Goal: Task Accomplishment & Management: Manage account settings

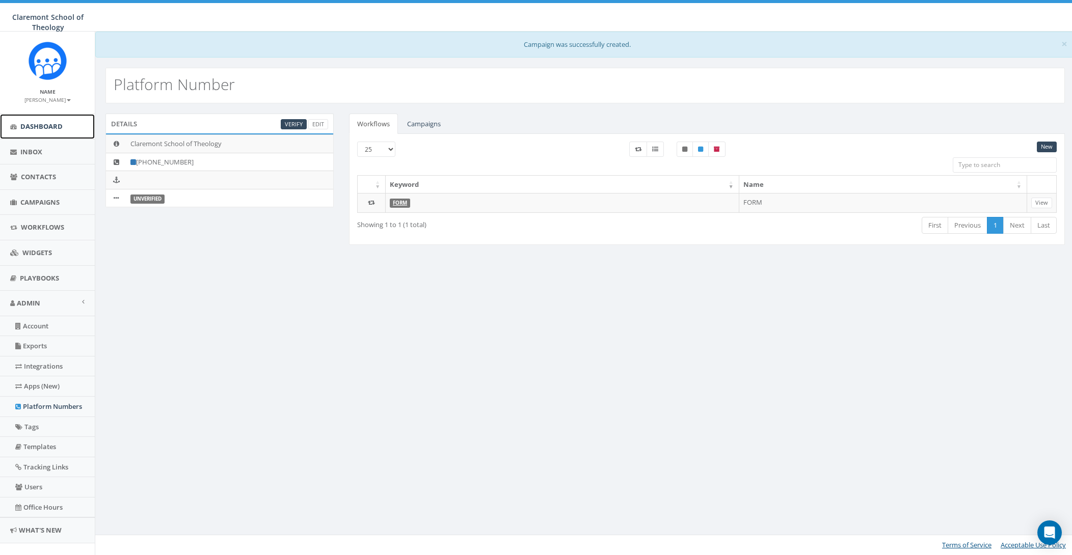
click at [54, 125] on span "Dashboard" at bounding box center [41, 126] width 42 height 9
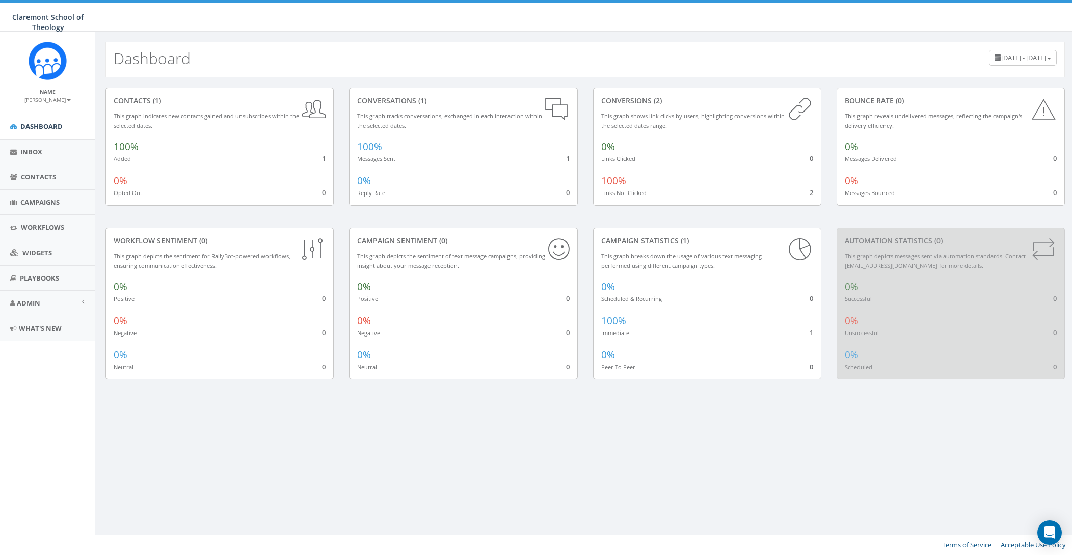
click at [506, 154] on div "100% Messages Sent 1" at bounding box center [463, 149] width 212 height 29
click at [680, 153] on div "0% Links Clicked 0" at bounding box center [707, 149] width 212 height 29
drag, startPoint x: 761, startPoint y: 197, endPoint x: 807, endPoint y: 193, distance: 47.1
click at [761, 197] on div "100% Links Not Clicked 2" at bounding box center [707, 183] width 212 height 29
click at [37, 145] on link "Inbox" at bounding box center [47, 152] width 95 height 25
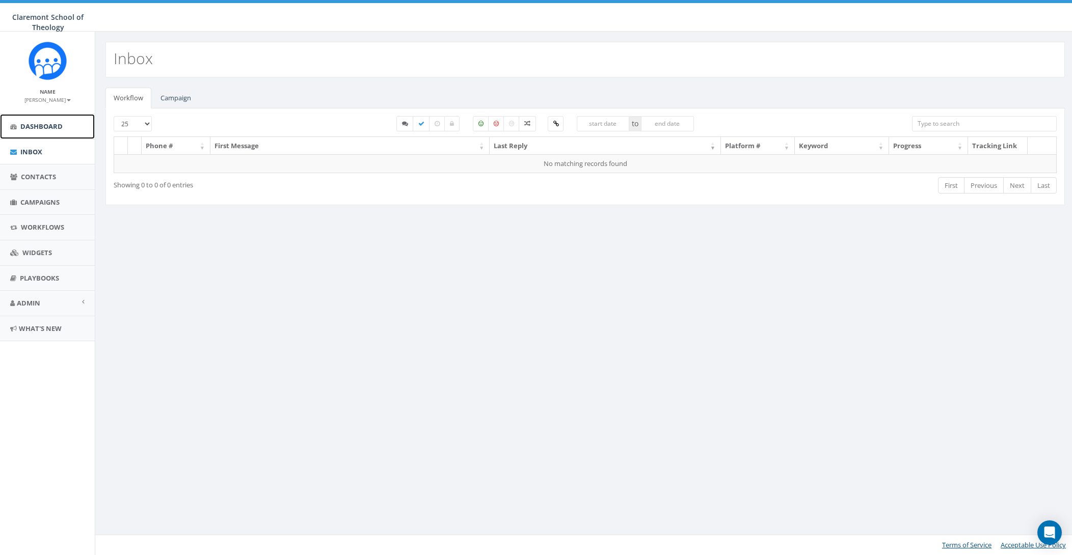
click at [47, 128] on span "Dashboard" at bounding box center [41, 126] width 42 height 9
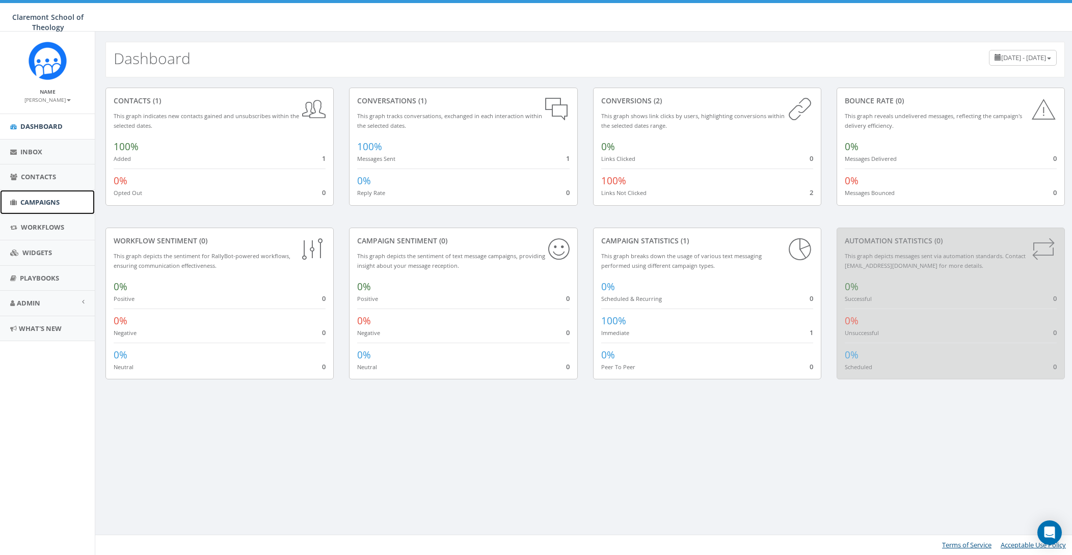
click at [84, 201] on link "Campaigns" at bounding box center [47, 202] width 95 height 25
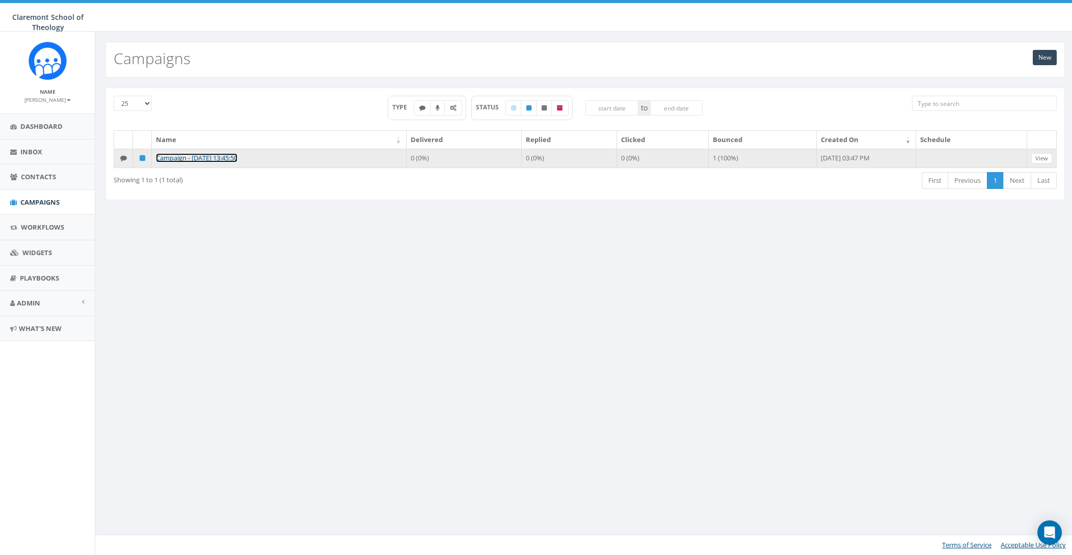
click at [222, 158] on link "Campaign - [DATE] 13:45:50" at bounding box center [197, 157] width 82 height 9
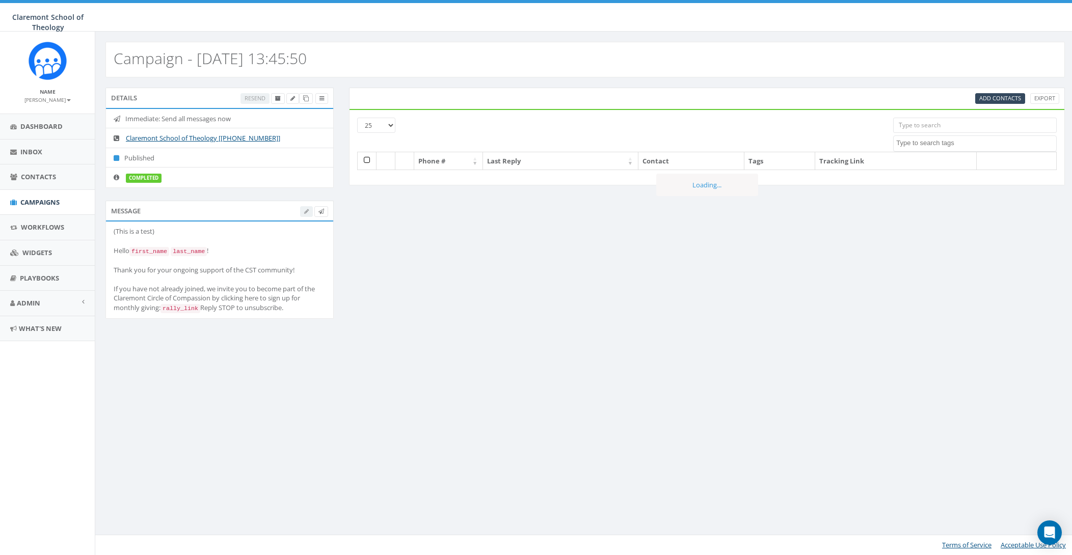
select select
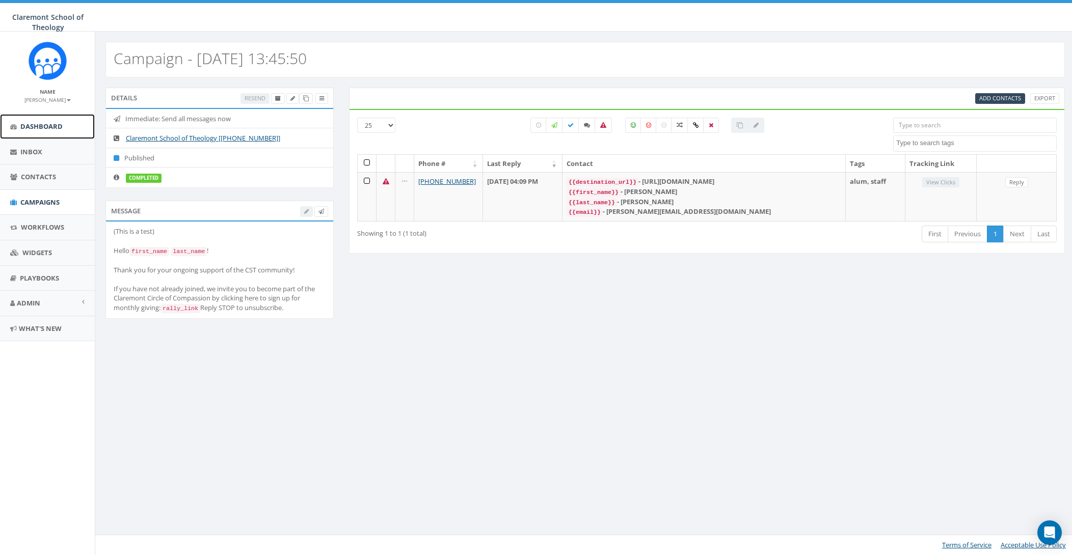
click at [60, 123] on span "Dashboard" at bounding box center [41, 126] width 42 height 9
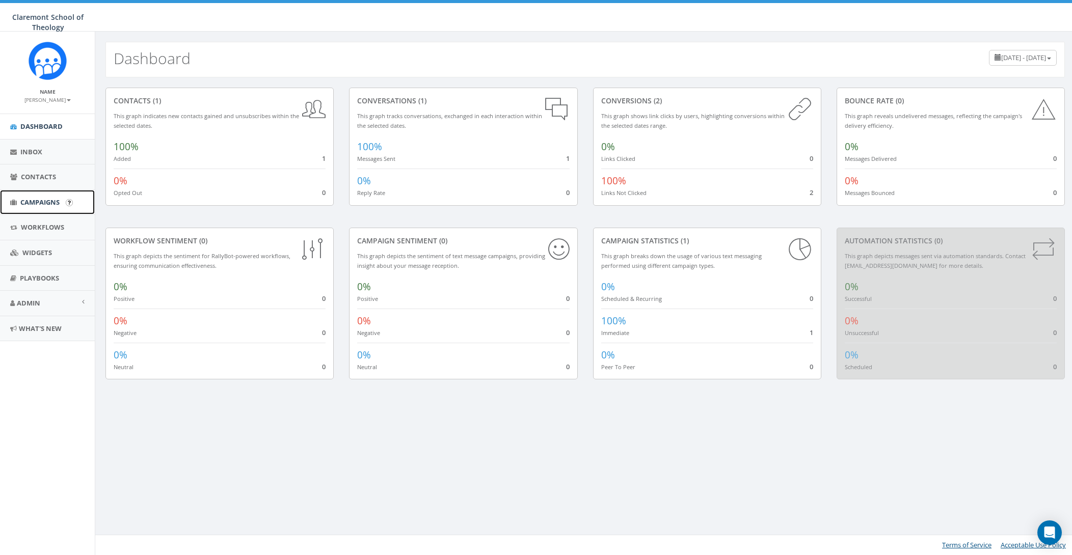
click at [25, 199] on span "Campaigns" at bounding box center [39, 202] width 39 height 9
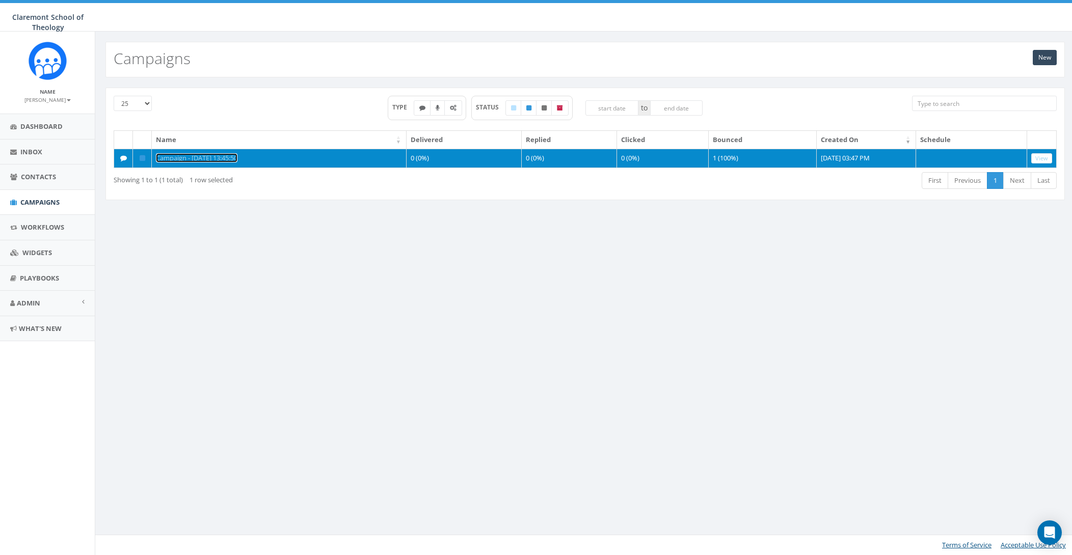
click at [220, 154] on link "Campaign - 09/09/2025, 13:45:50" at bounding box center [197, 157] width 82 height 9
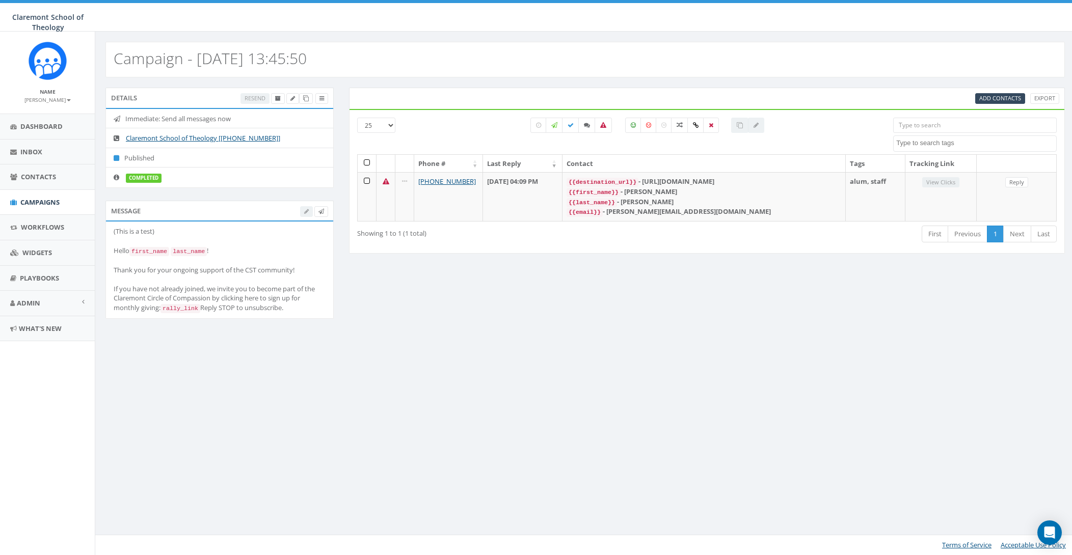
select select
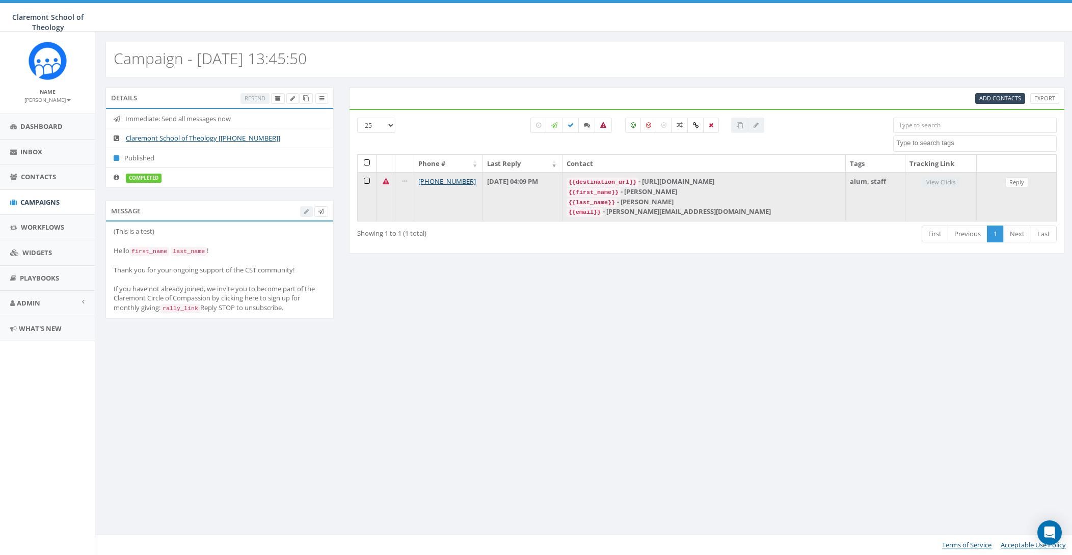
click at [388, 183] on icon at bounding box center [386, 181] width 7 height 7
click at [365, 181] on td at bounding box center [367, 196] width 19 height 49
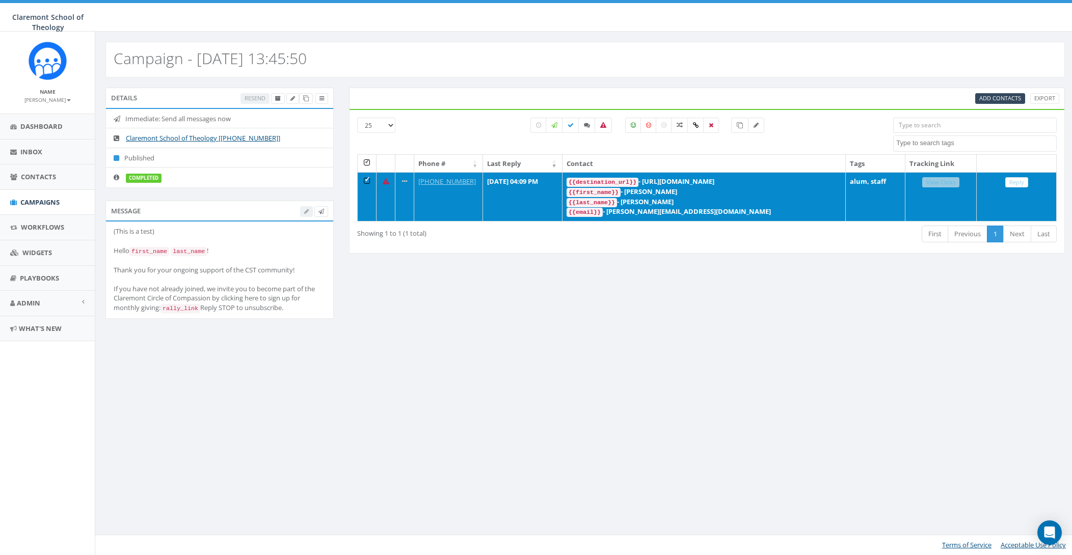
click at [365, 181] on td at bounding box center [367, 196] width 19 height 49
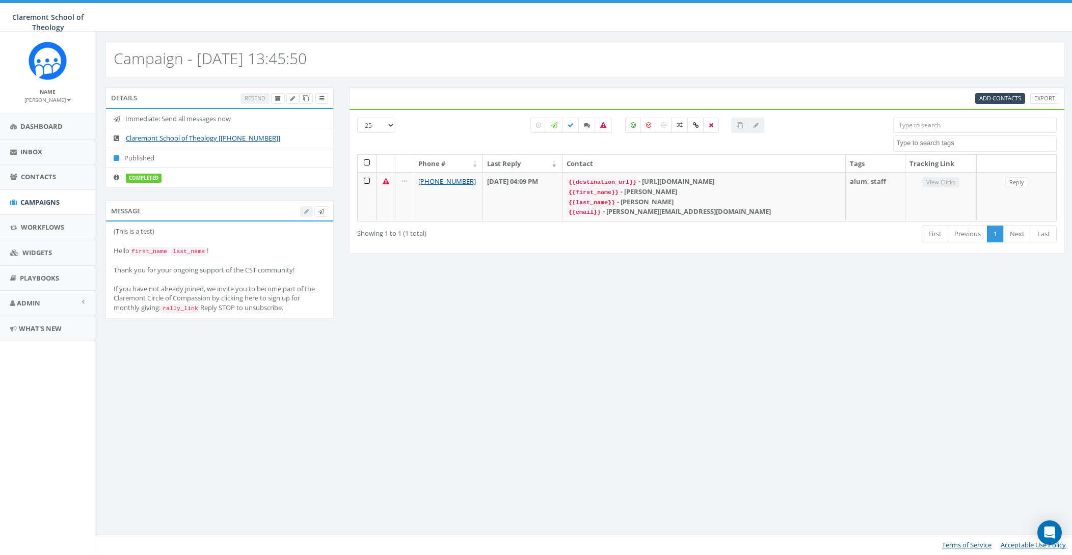
click at [385, 162] on th at bounding box center [385, 164] width 19 height 18
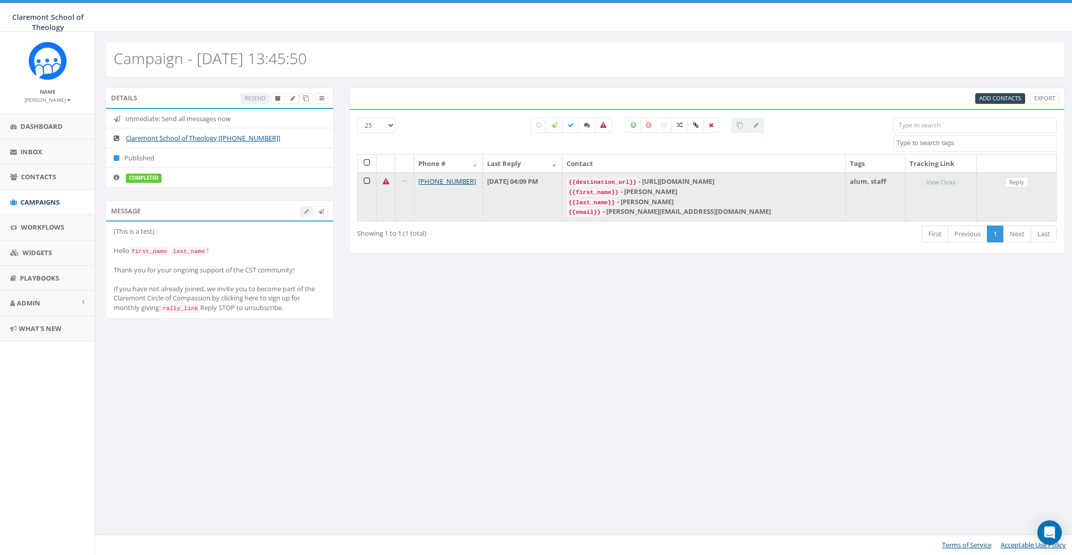
click at [392, 198] on td at bounding box center [385, 196] width 19 height 49
click at [404, 181] on icon at bounding box center [404, 181] width 5 height 7
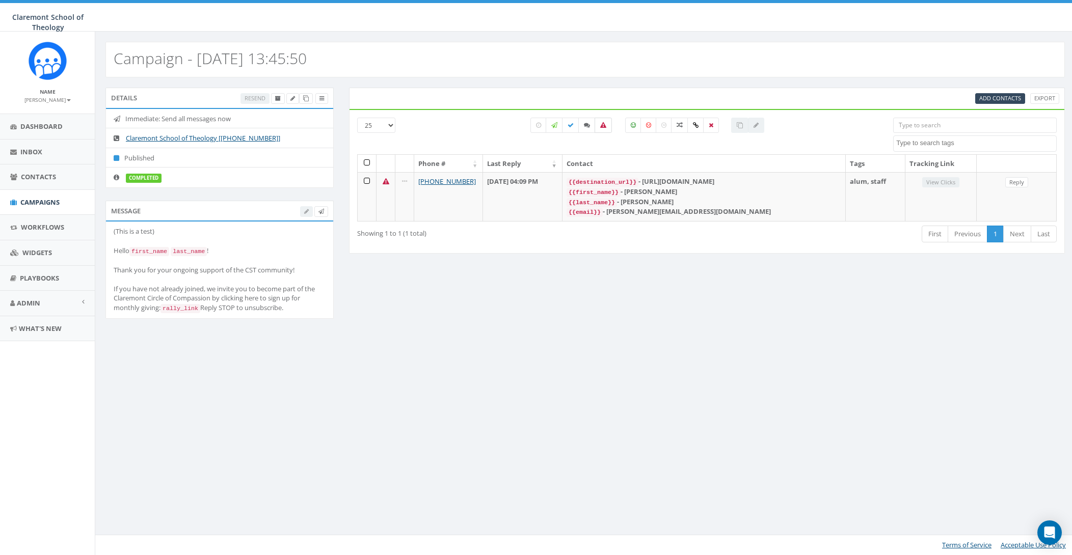
click at [604, 127] on icon at bounding box center [603, 125] width 6 height 6
click at [604, 128] on icon at bounding box center [603, 125] width 6 height 6
checkbox input "false"
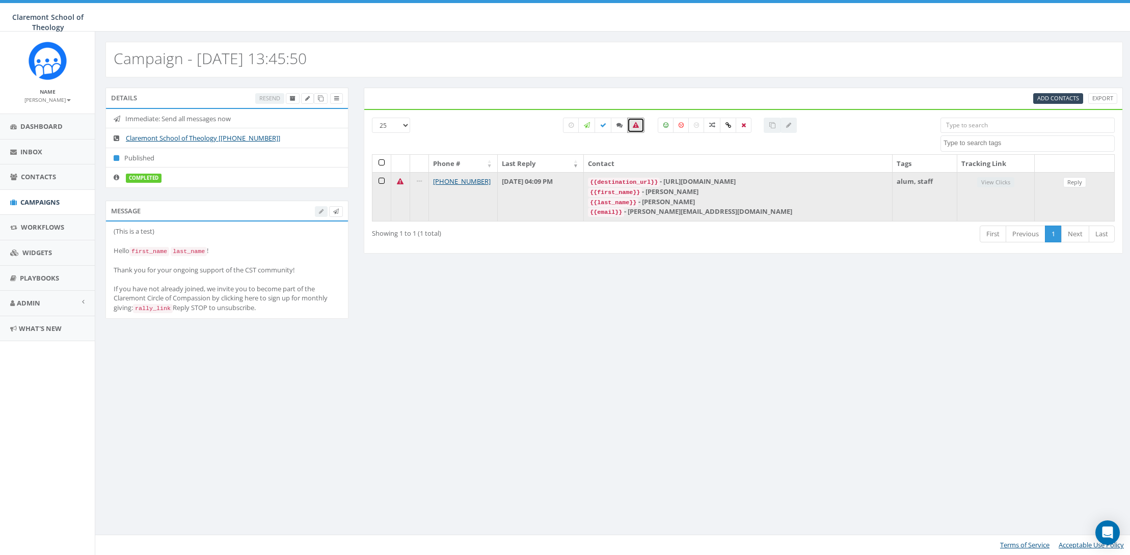
click at [524, 195] on td "September 09, 2025 04:09 PM" at bounding box center [541, 196] width 86 height 49
click at [469, 203] on td "+1 615-429-3431" at bounding box center [463, 196] width 69 height 49
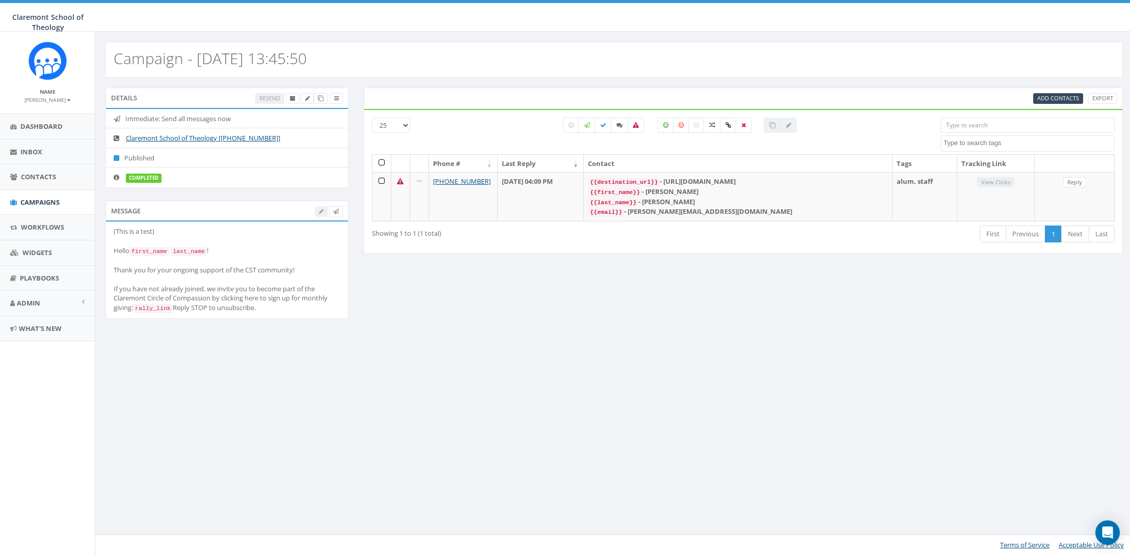
click at [494, 292] on div "Details Resend Immediate: Send all messages now Claremont School of Theology [+…" at bounding box center [614, 210] width 1033 height 245
click at [423, 342] on div "Details Resend Immediate: Send all messages now Claremont School of Theology [+…" at bounding box center [614, 209] width 1038 height 265
click at [37, 128] on span "Dashboard" at bounding box center [41, 126] width 42 height 9
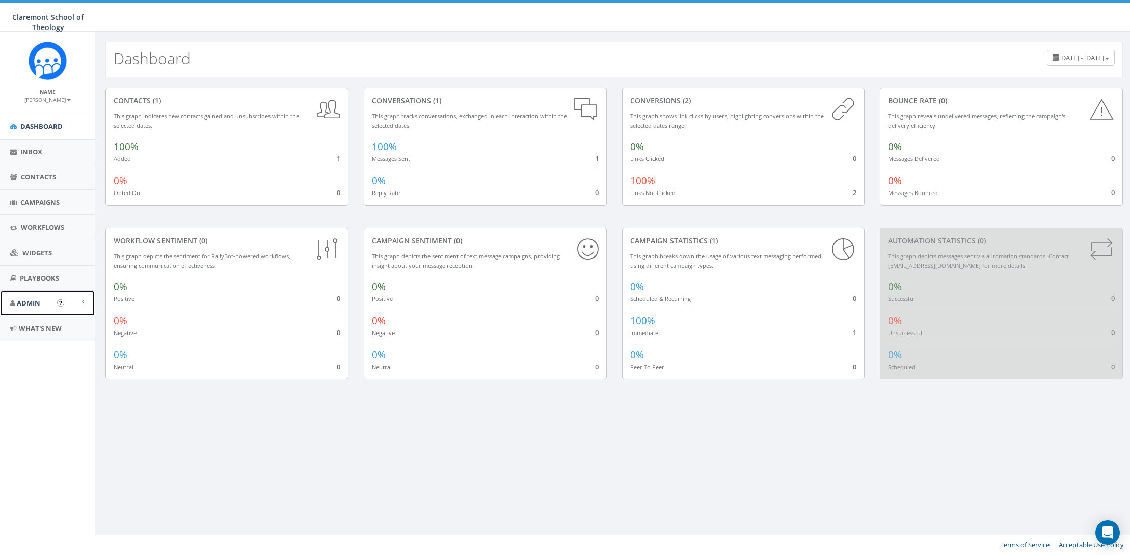
click at [36, 299] on span "Admin" at bounding box center [28, 303] width 23 height 9
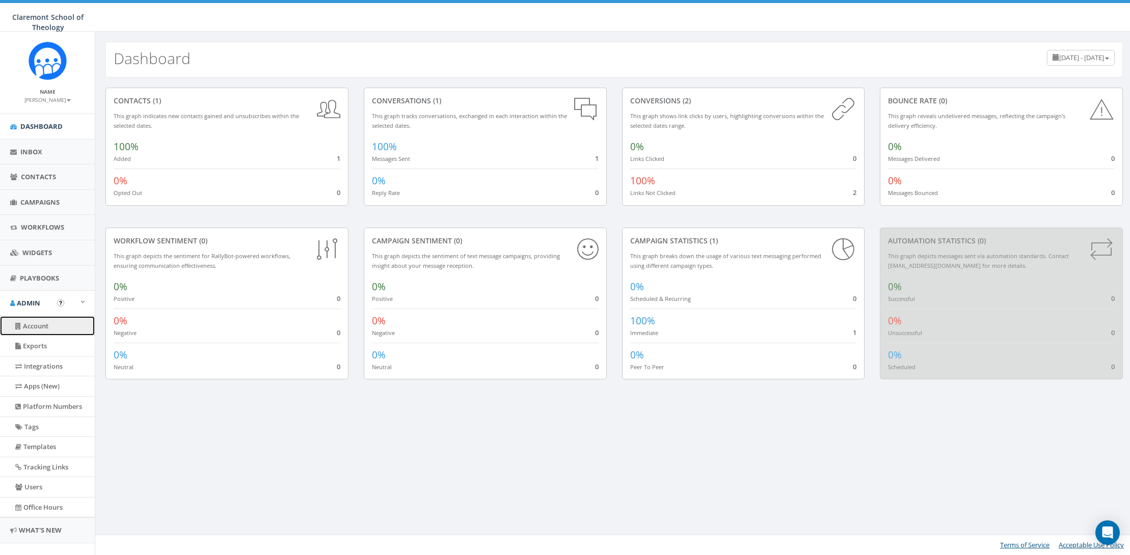
click at [43, 326] on link "Account" at bounding box center [47, 326] width 95 height 20
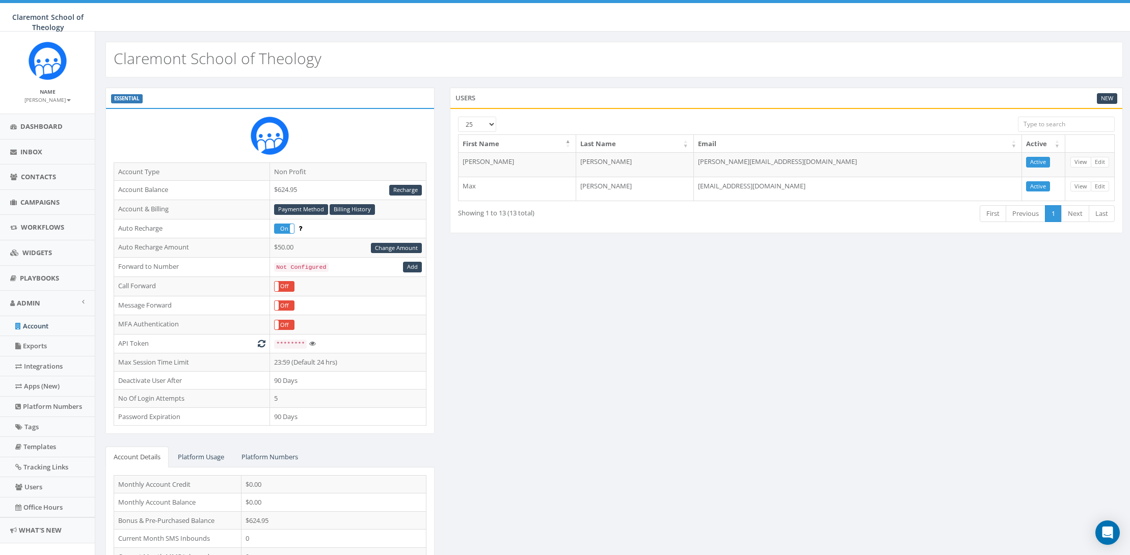
click at [58, 98] on small "[PERSON_NAME]" at bounding box center [47, 99] width 46 height 7
click at [58, 116] on link "Profile" at bounding box center [51, 115] width 80 height 13
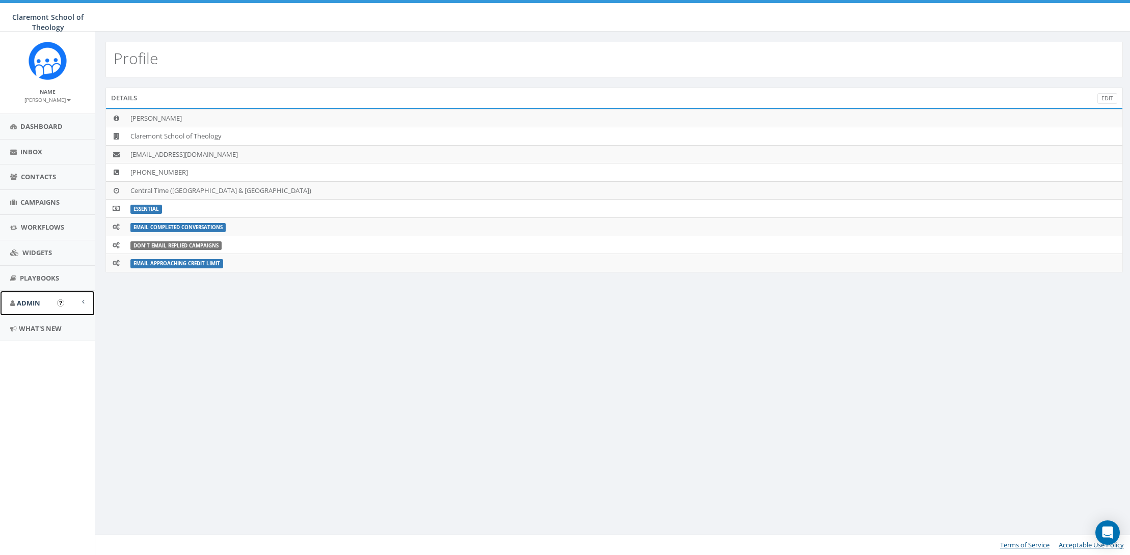
click at [35, 298] on link "Admin" at bounding box center [47, 303] width 95 height 25
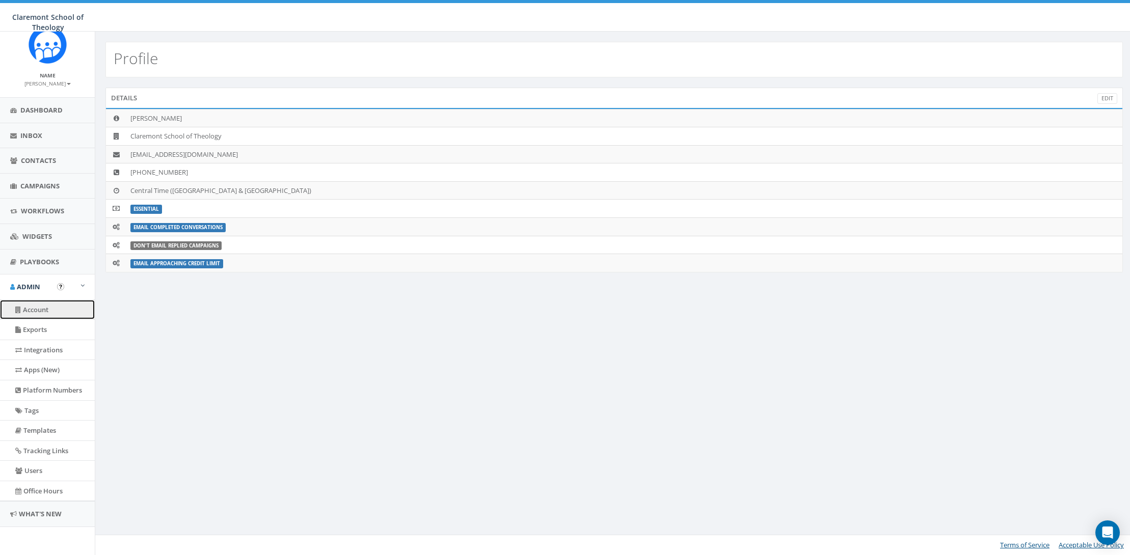
click at [58, 311] on link "Account" at bounding box center [47, 310] width 95 height 20
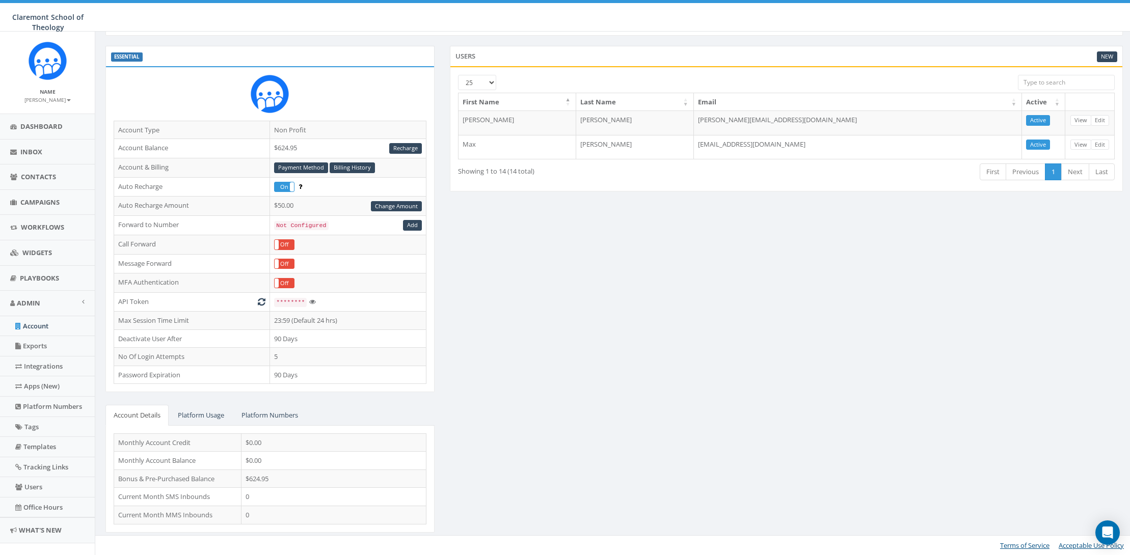
scroll to position [2, 0]
click at [43, 97] on small "[PERSON_NAME]" at bounding box center [47, 98] width 46 height 7
click at [50, 116] on link "Profile" at bounding box center [51, 113] width 80 height 13
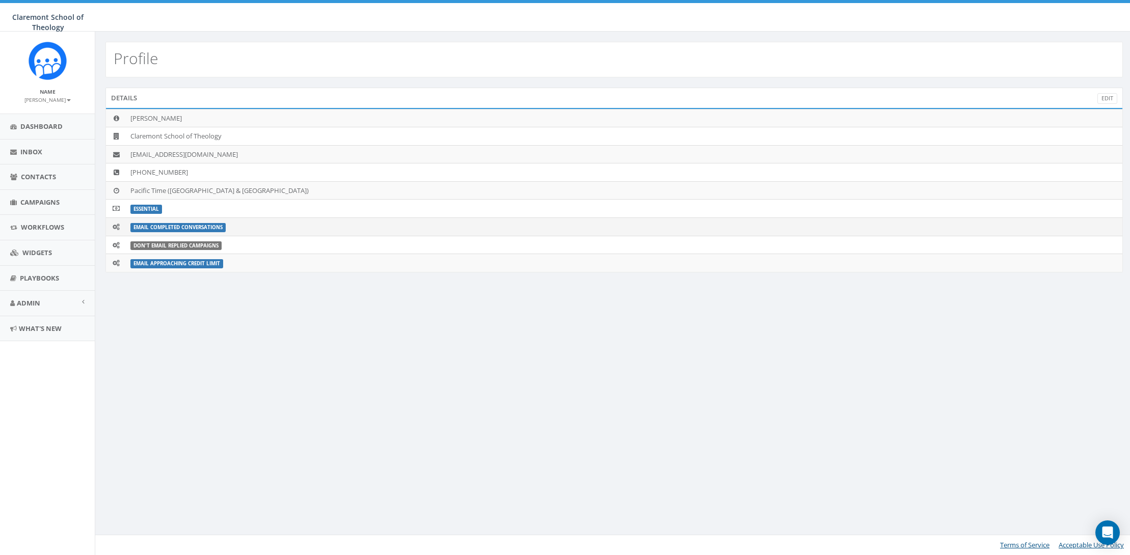
click at [269, 231] on td "Email Completed Conversations" at bounding box center [624, 227] width 996 height 18
click at [261, 246] on td "Don't Email Replied Campaigns" at bounding box center [624, 245] width 996 height 18
click at [117, 243] on icon at bounding box center [116, 245] width 7 height 7
click at [1111, 101] on link "Edit" at bounding box center [1107, 98] width 20 height 11
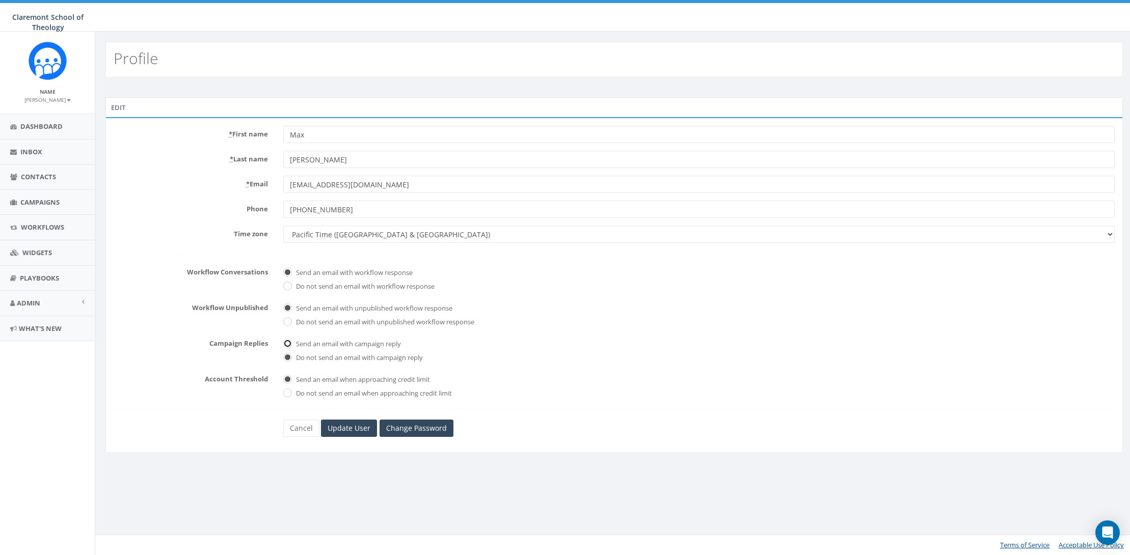
click at [285, 342] on input "Send an email with campaign reply" at bounding box center [286, 344] width 7 height 7
radio input "true"
click at [357, 428] on input "Update User" at bounding box center [349, 428] width 56 height 17
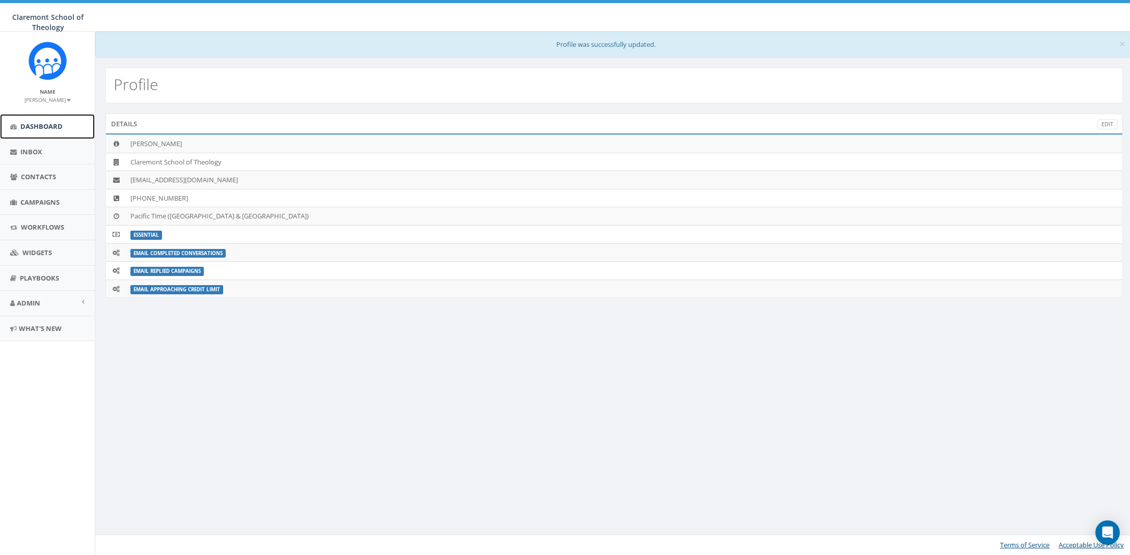
click at [39, 128] on span "Dashboard" at bounding box center [41, 126] width 42 height 9
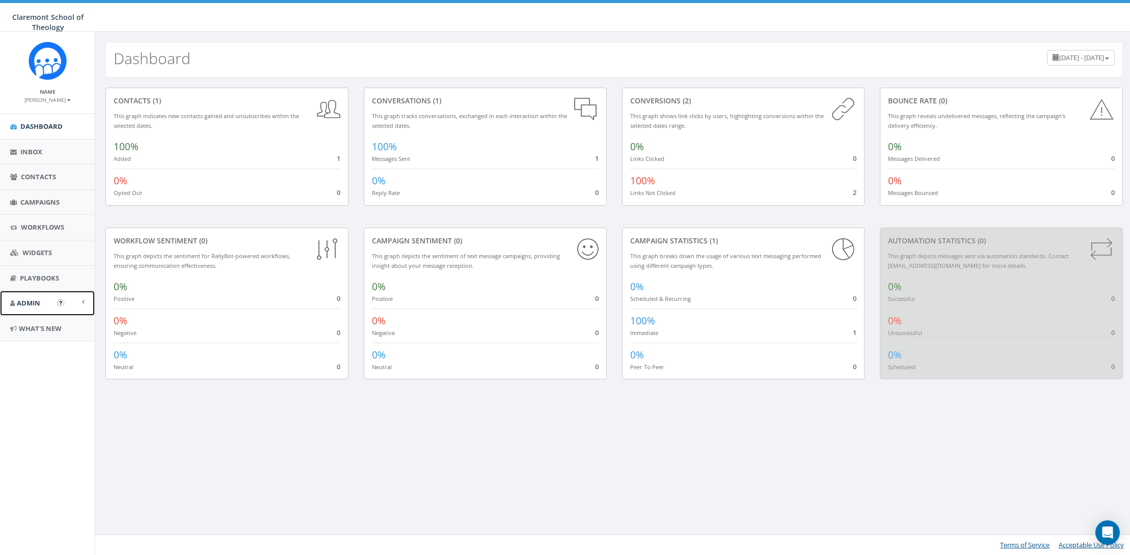
click at [59, 308] on link "Admin" at bounding box center [47, 303] width 95 height 25
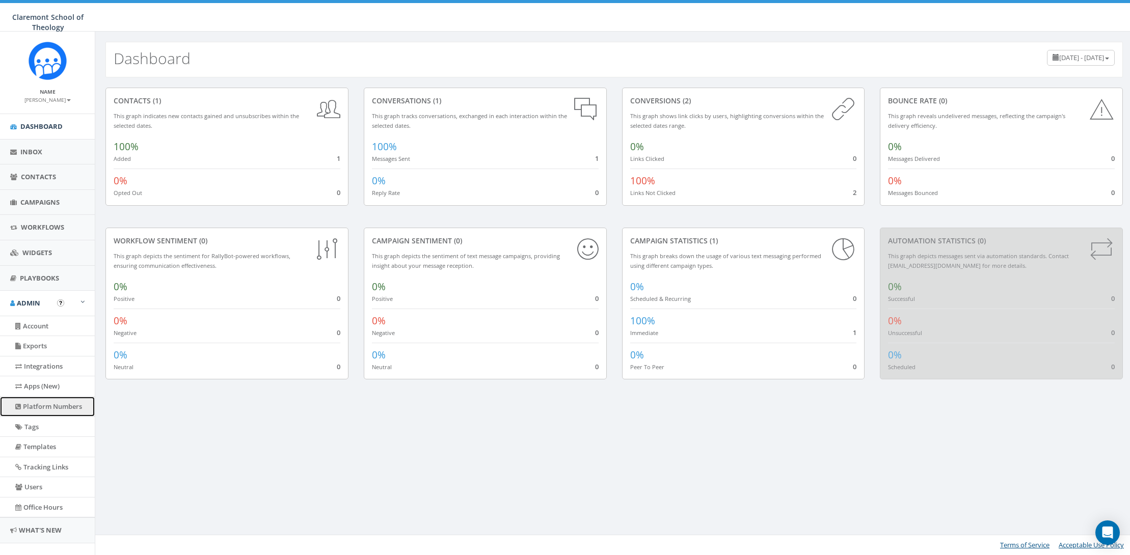
click at [66, 409] on link "Platform Numbers" at bounding box center [47, 407] width 95 height 20
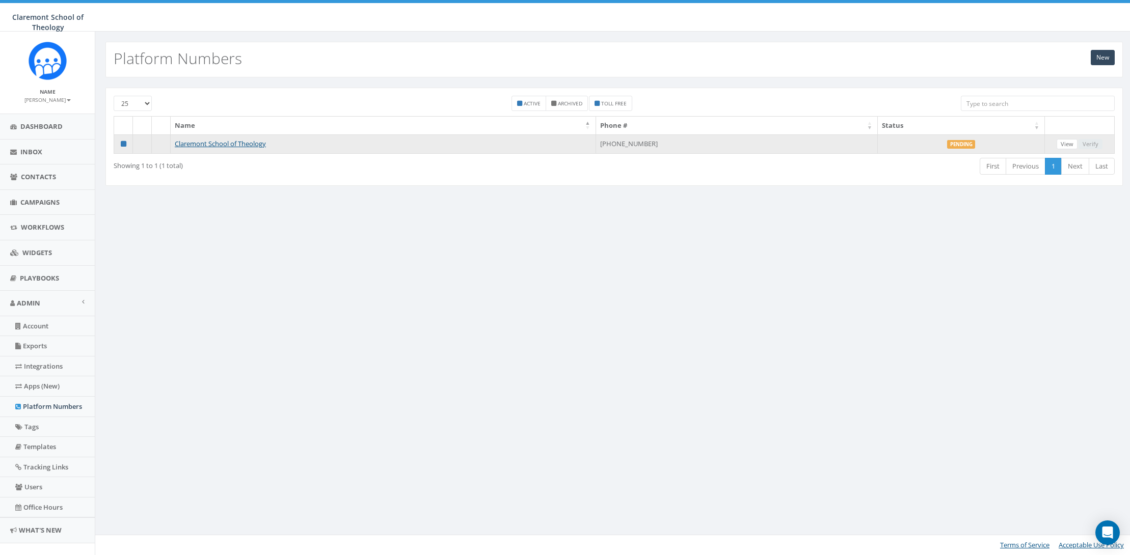
click at [953, 142] on label "Pending" at bounding box center [961, 144] width 29 height 9
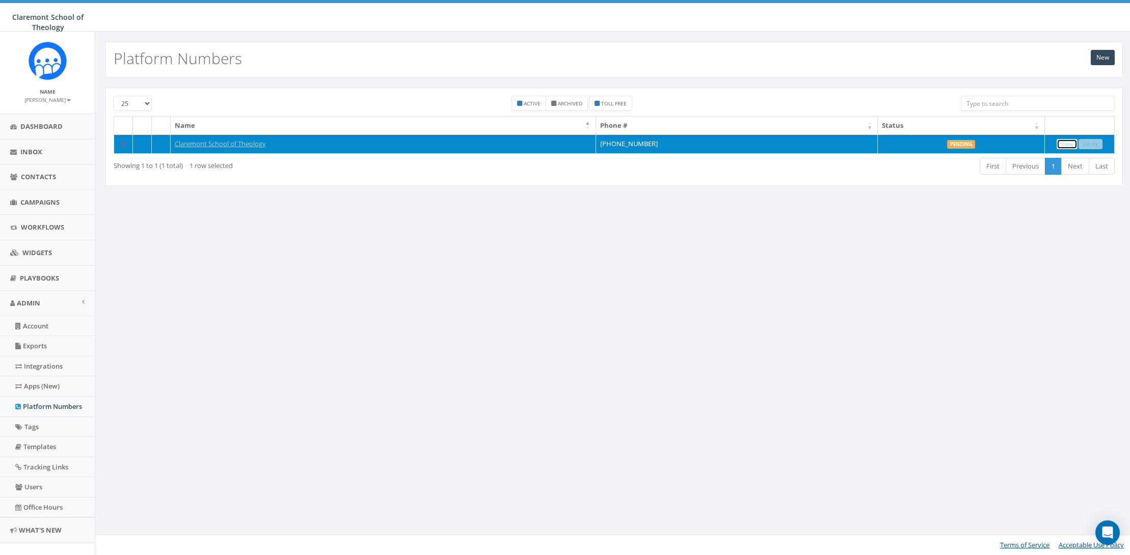
click at [1070, 145] on link "View" at bounding box center [1067, 144] width 21 height 11
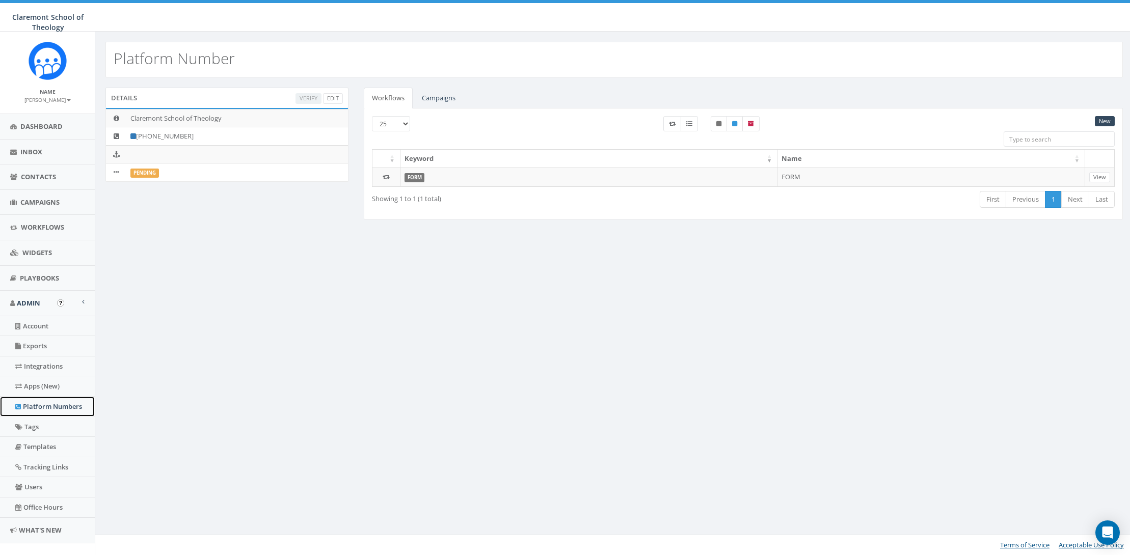
click at [68, 401] on link "Platform Numbers" at bounding box center [47, 407] width 95 height 20
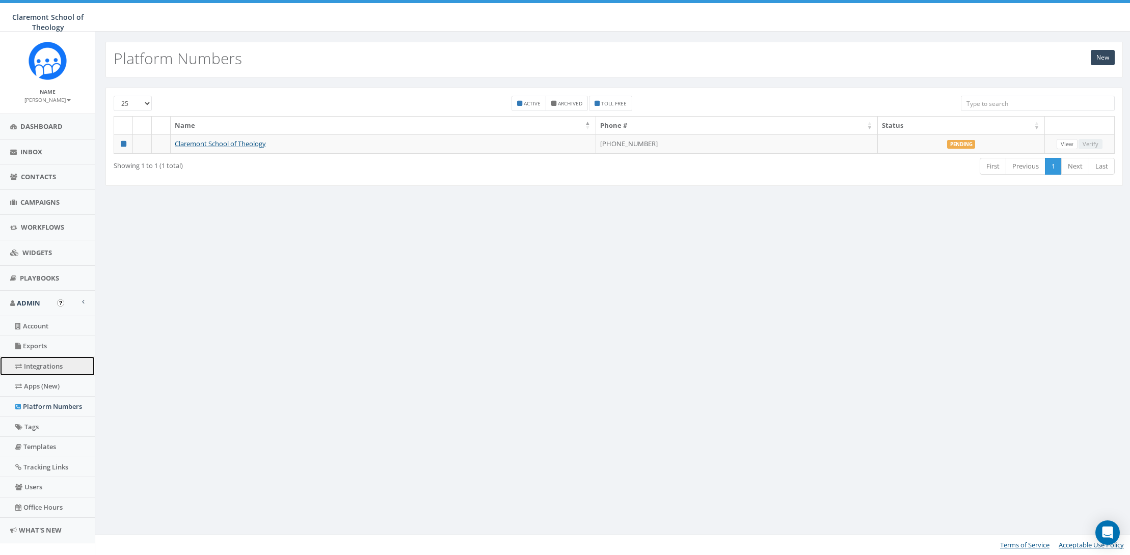
click at [55, 372] on link "Integrations" at bounding box center [47, 367] width 95 height 20
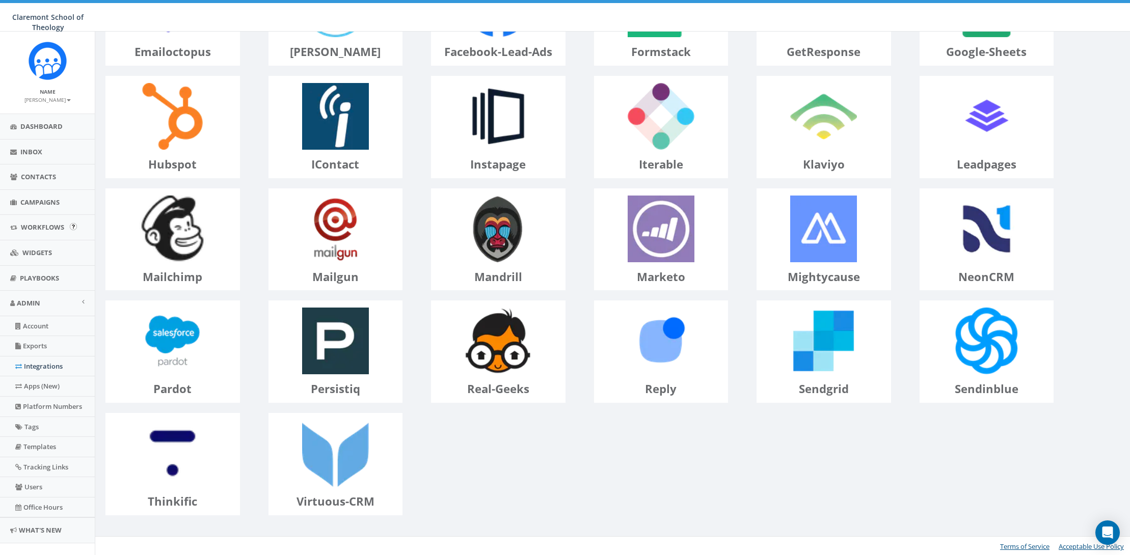
scroll to position [1, 0]
click at [48, 393] on link "Apps (New)" at bounding box center [47, 385] width 95 height 20
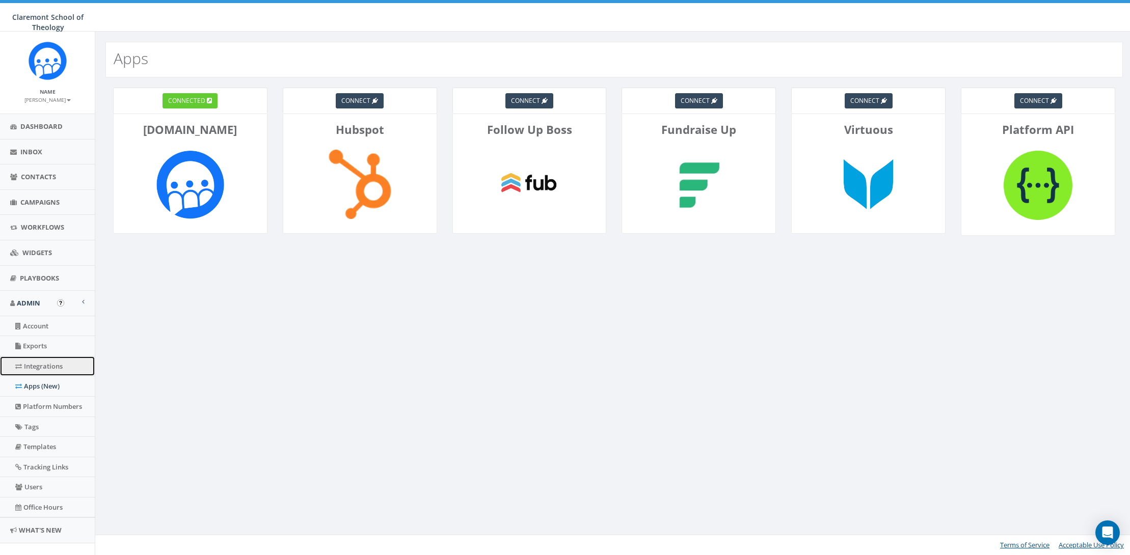
click at [55, 366] on link "Integrations" at bounding box center [47, 367] width 95 height 20
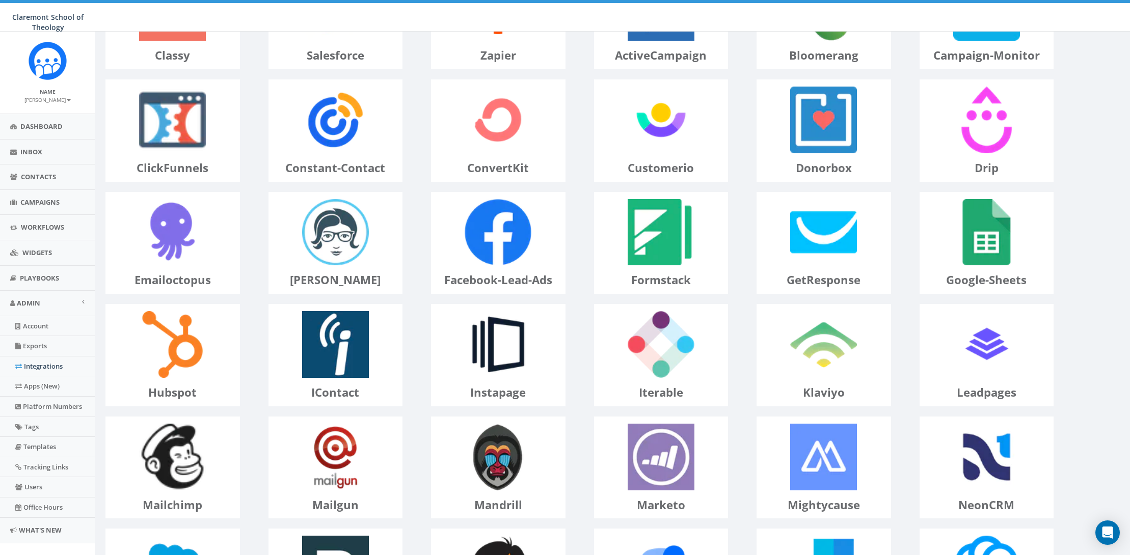
scroll to position [161, 0]
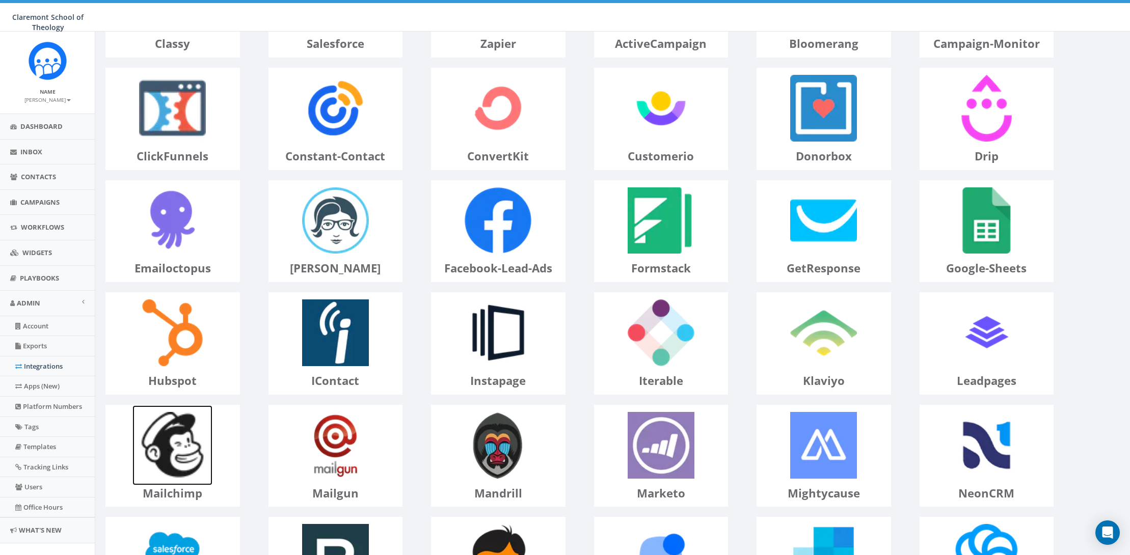
click at [194, 438] on img at bounding box center [172, 446] width 80 height 80
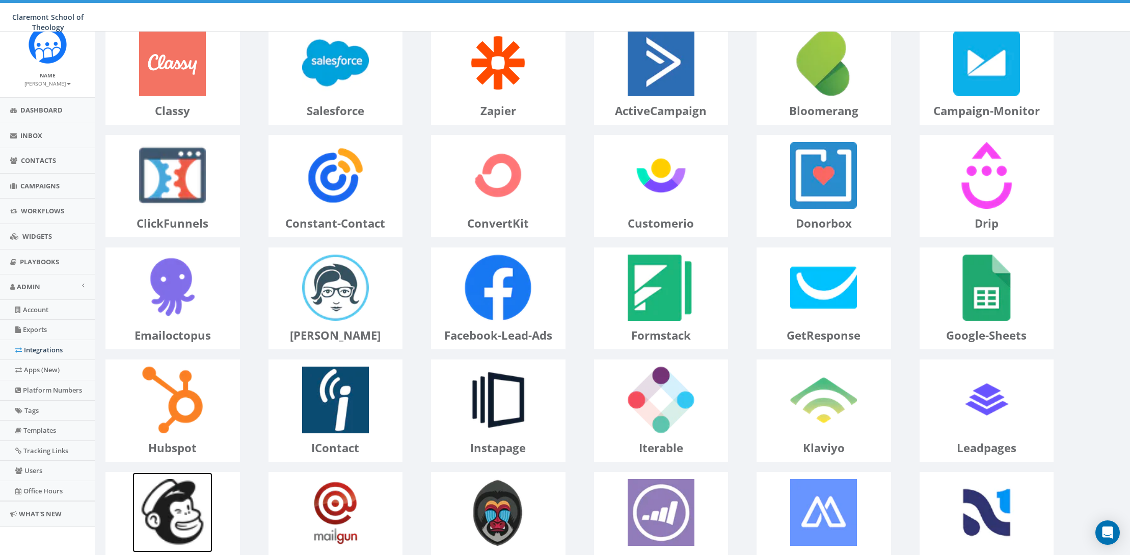
scroll to position [0, 0]
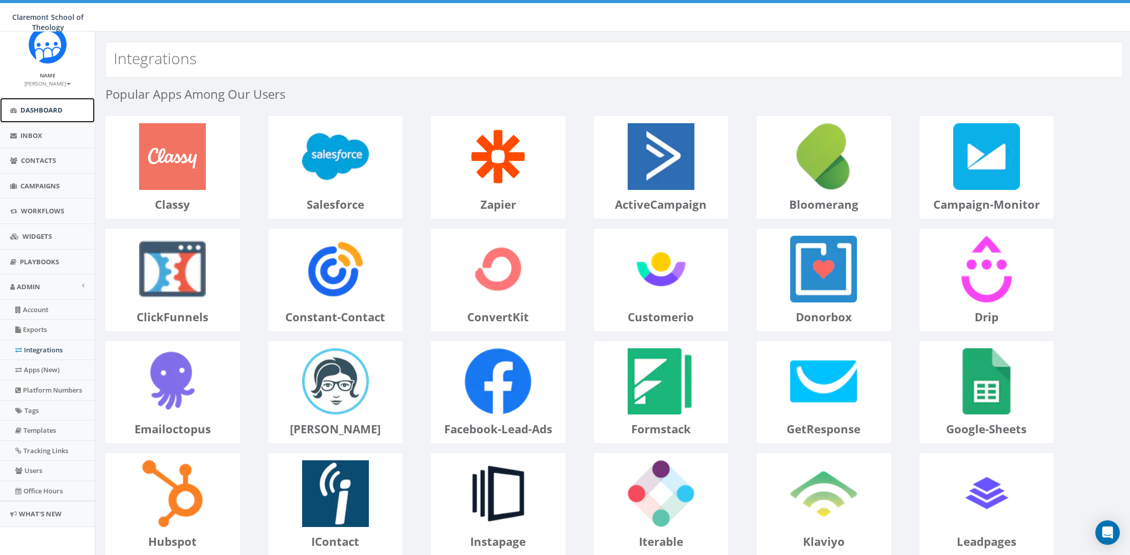
click at [30, 107] on span "Dashboard" at bounding box center [41, 109] width 42 height 9
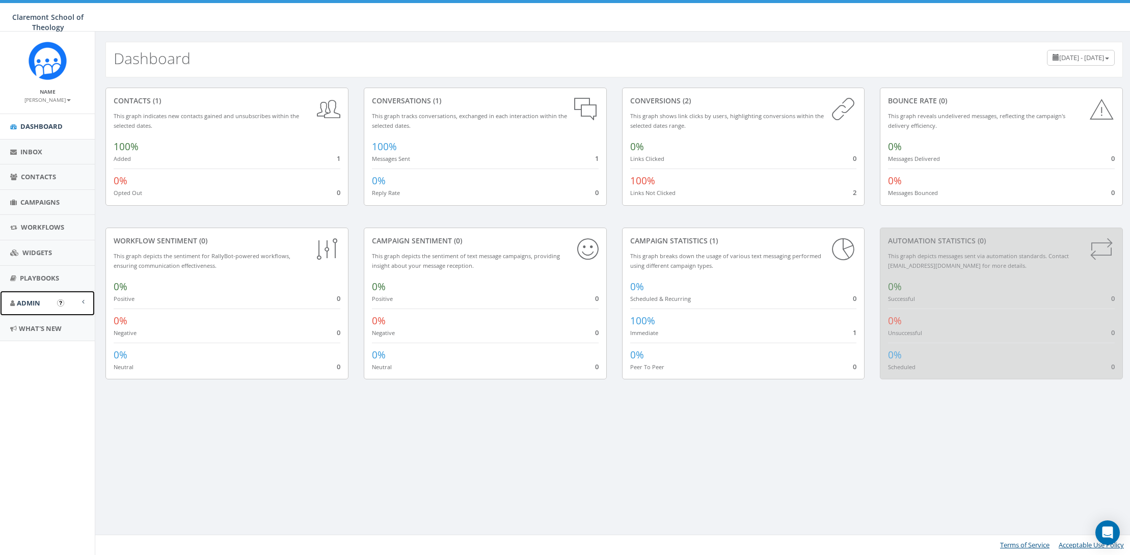
click at [52, 303] on link "Admin" at bounding box center [47, 303] width 95 height 25
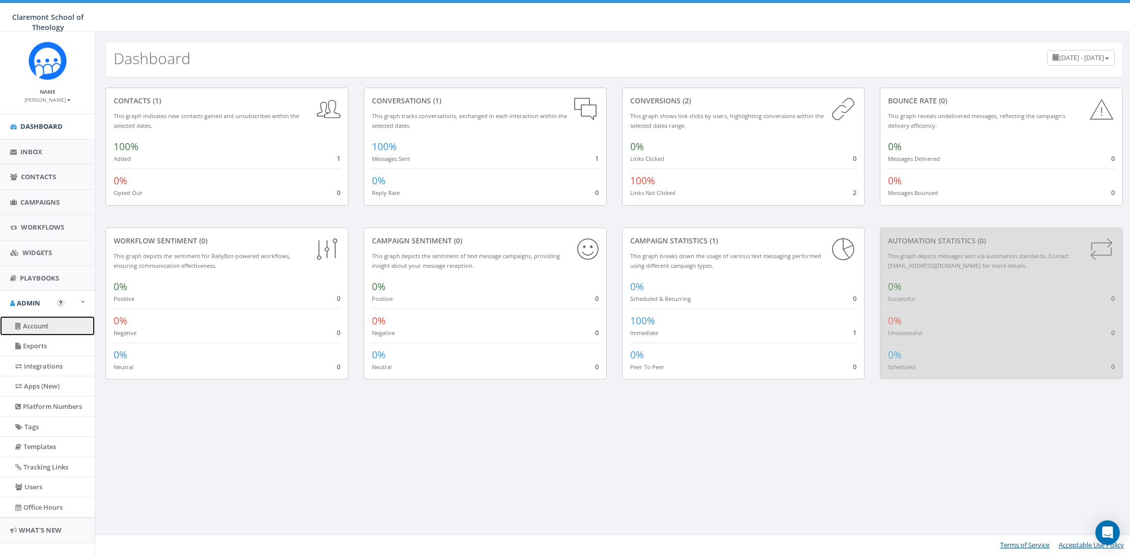
click at [55, 326] on link "Account" at bounding box center [47, 326] width 95 height 20
